Goal: Information Seeking & Learning: Find specific fact

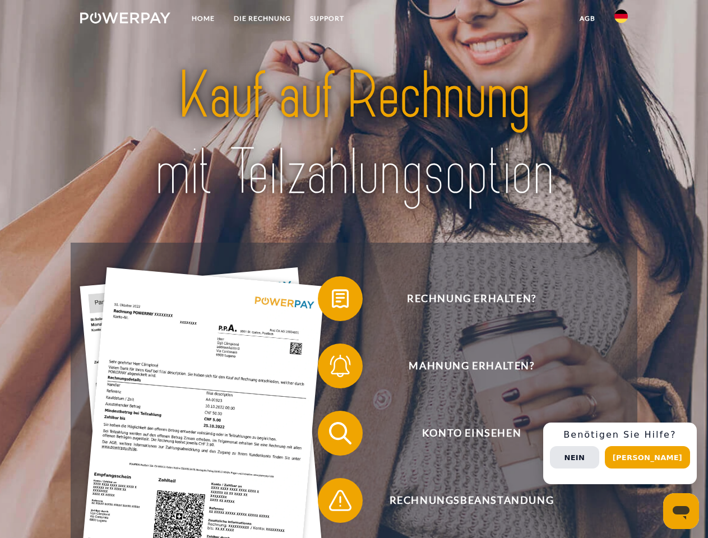
click at [125, 20] on img at bounding box center [125, 17] width 90 height 11
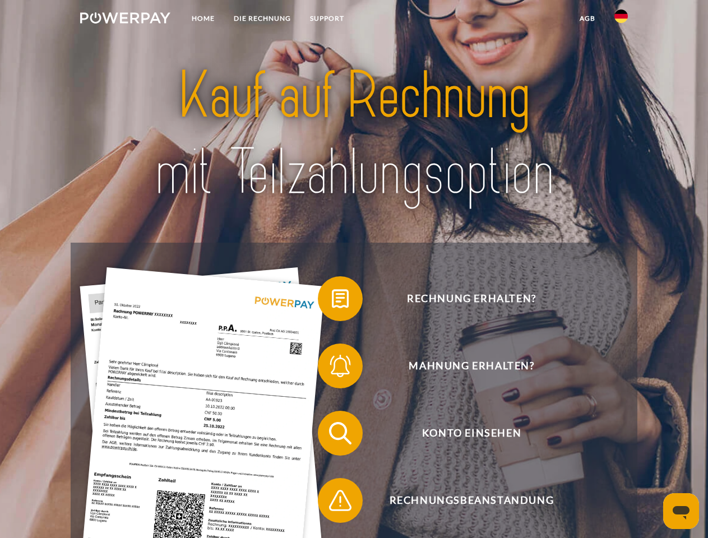
click at [621, 20] on img at bounding box center [621, 16] width 13 height 13
click at [587, 19] on link "agb" at bounding box center [587, 18] width 35 height 20
click at [332, 301] on span at bounding box center [324, 299] width 56 height 56
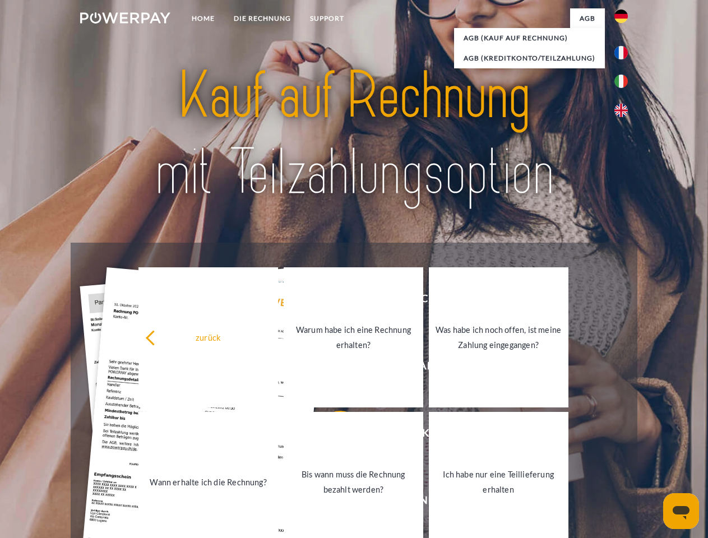
click at [332, 368] on div "Rechnung erhalten? Mahnung erhalten? Konto einsehen" at bounding box center [354, 467] width 566 height 449
click at [332, 436] on link "Bis wann muss die Rechnung bezahlt werden?" at bounding box center [354, 482] width 140 height 140
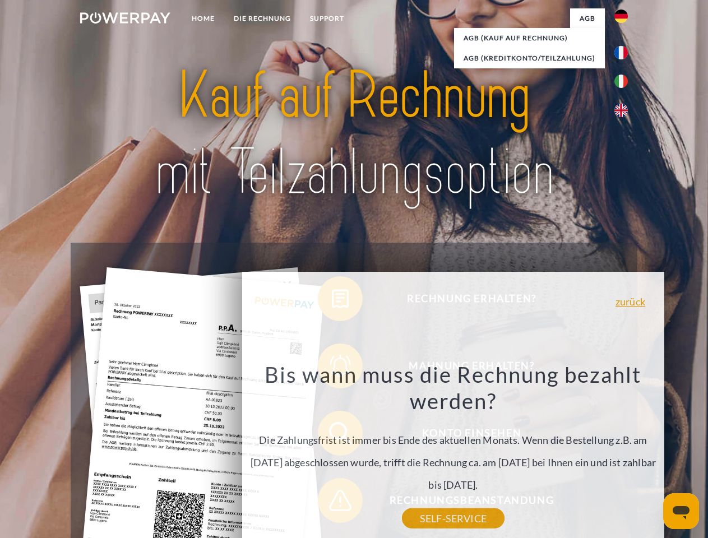
click at [332, 503] on div "Bis wann muss die Rechnung bezahlt werden? Die Zahlungsfrist ist immer bis Ende…" at bounding box center [453, 440] width 409 height 158
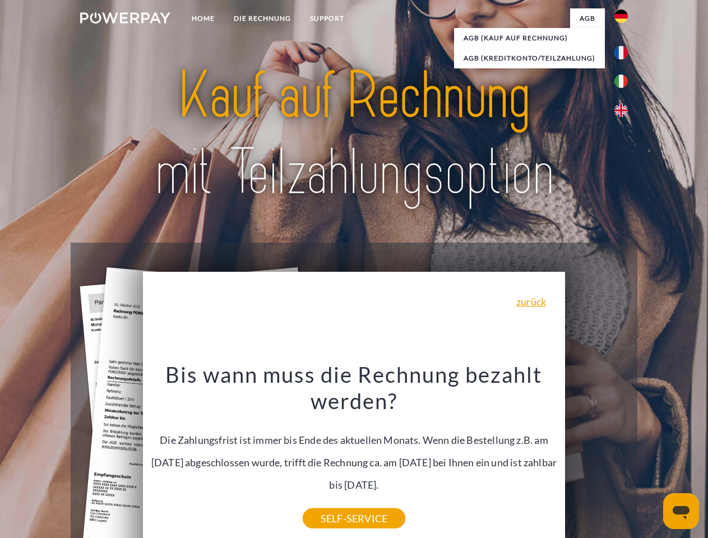
click at [624, 454] on div "Rechnung erhalten? Mahnung erhalten? Konto einsehen" at bounding box center [354, 467] width 566 height 449
click at [597, 456] on span "Konto einsehen" at bounding box center [471, 433] width 275 height 45
click at [652, 458] on header "Home DIE RECHNUNG SUPPORT" at bounding box center [354, 387] width 708 height 774
